Goal: Task Accomplishment & Management: Use online tool/utility

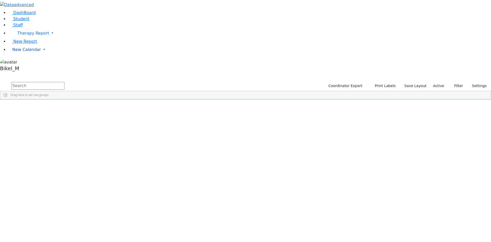
click at [30, 52] on span "New Calendar" at bounding box center [26, 49] width 29 height 5
click at [29, 62] on span "Calendar" at bounding box center [20, 59] width 18 height 5
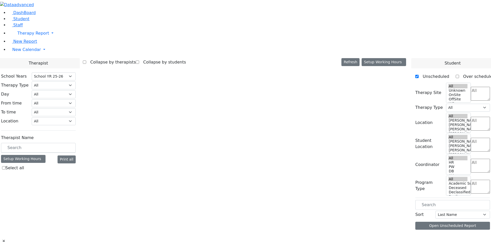
select select "212"
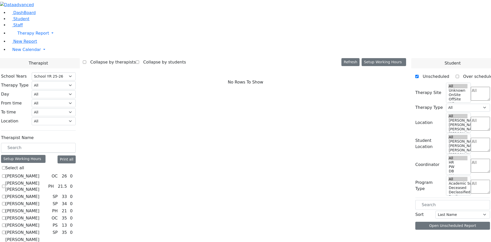
click at [76, 143] on input "text" at bounding box center [38, 148] width 75 height 10
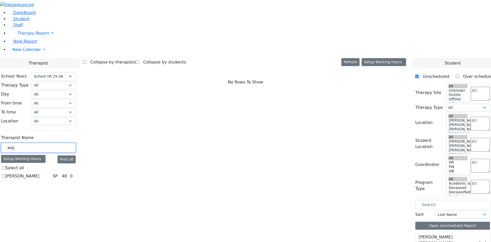
type input "waj"
click at [39, 173] on label "Wajsfeld Sarah" at bounding box center [22, 176] width 34 height 6
click at [5, 174] on input "Wajsfeld Sarah" at bounding box center [3, 175] width 3 height 3
checkbox input "true"
select select "3"
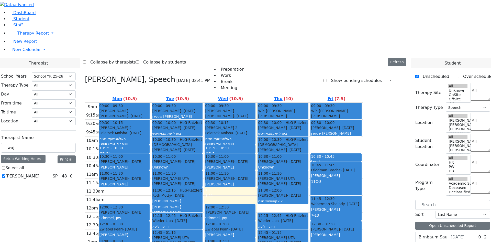
scroll to position [1, 0]
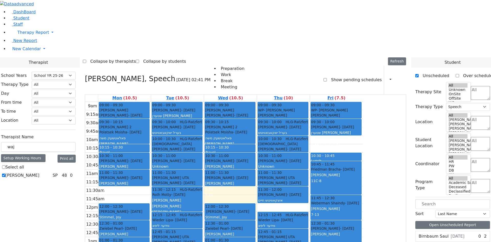
click at [248, 241] on span "- 04/18/2014" at bounding box center [241, 245] width 14 height 4
